Goal: Information Seeking & Learning: Learn about a topic

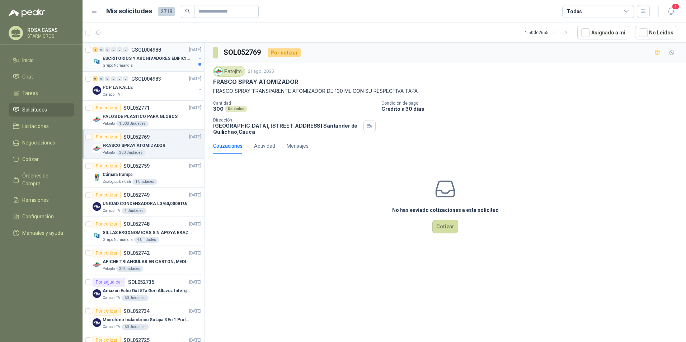
click at [138, 58] on p "ESCRITORIOS Y ARCHIVADORES EDIFICIO E" at bounding box center [147, 58] width 89 height 7
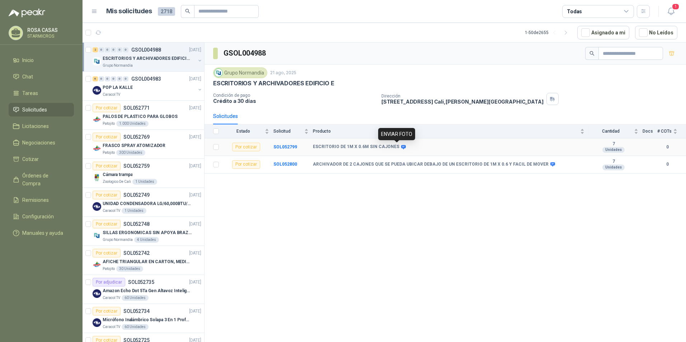
click at [401, 148] on icon at bounding box center [403, 147] width 5 height 4
click at [364, 146] on b "ESCRITORIO DE 1M X 0.6M SIN CAJONES" at bounding box center [356, 147] width 86 height 6
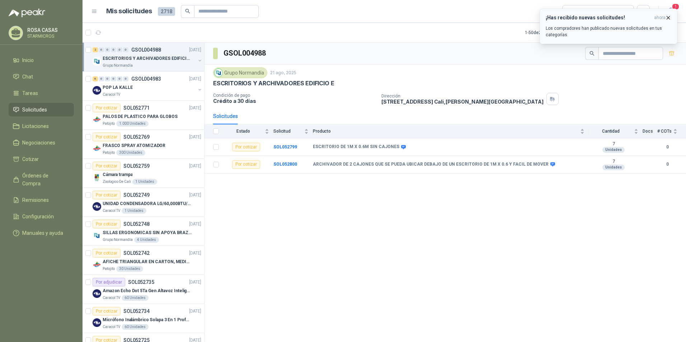
click at [619, 28] on p "Los compradores han publicado nuevas solicitudes en tus categorías." at bounding box center [609, 31] width 126 height 13
